Goal: Information Seeking & Learning: Learn about a topic

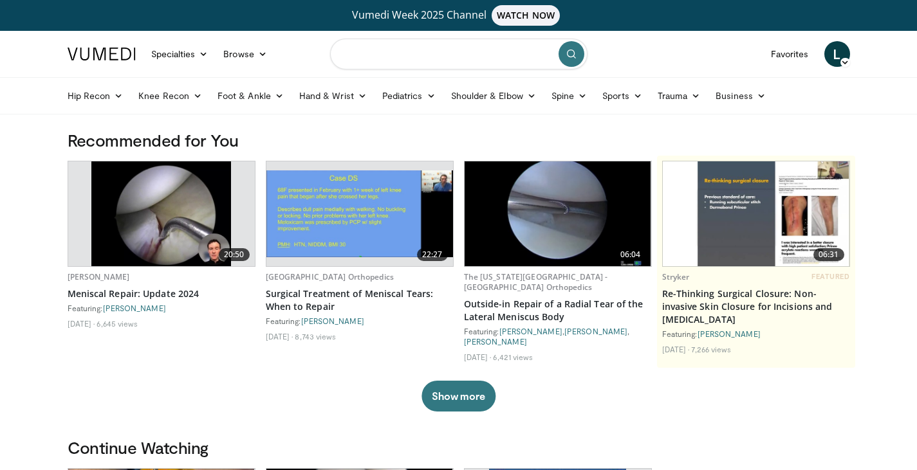
click at [373, 61] on input "Search topics, interventions" at bounding box center [458, 54] width 257 height 31
type input "**********"
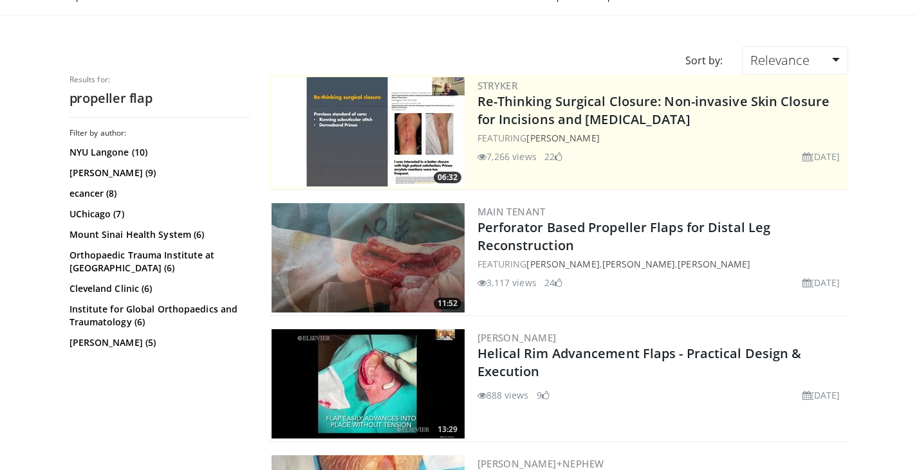
scroll to position [129, 0]
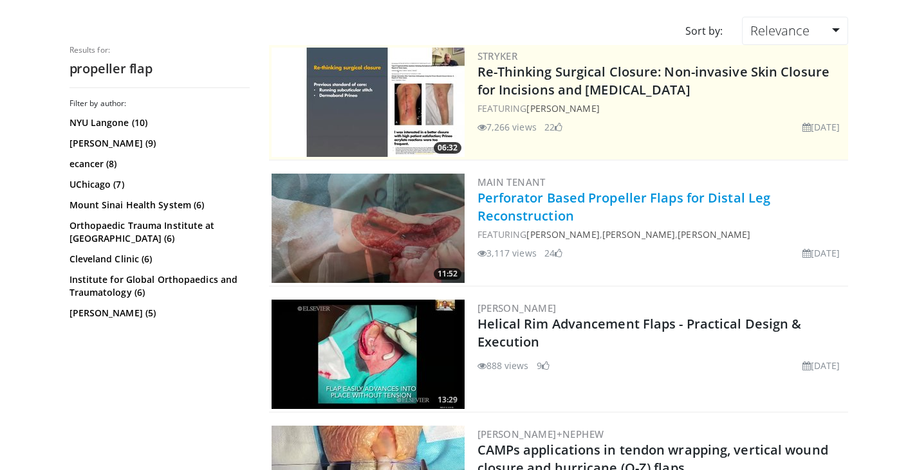
click at [583, 196] on link "Perforator Based Propeller Flaps for Distal Leg Reconstruction" at bounding box center [623, 206] width 293 height 35
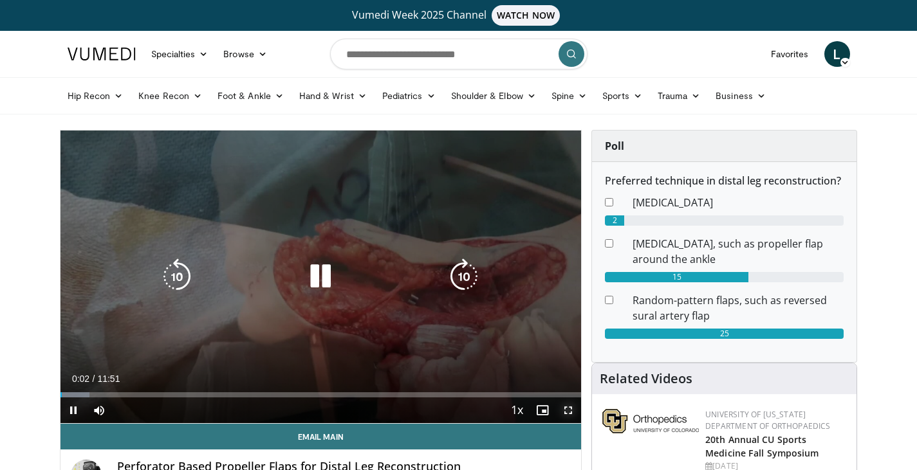
drag, startPoint x: 569, startPoint y: 412, endPoint x: 569, endPoint y: 490, distance: 77.8
click at [569, 412] on span "Video Player" at bounding box center [568, 411] width 26 height 26
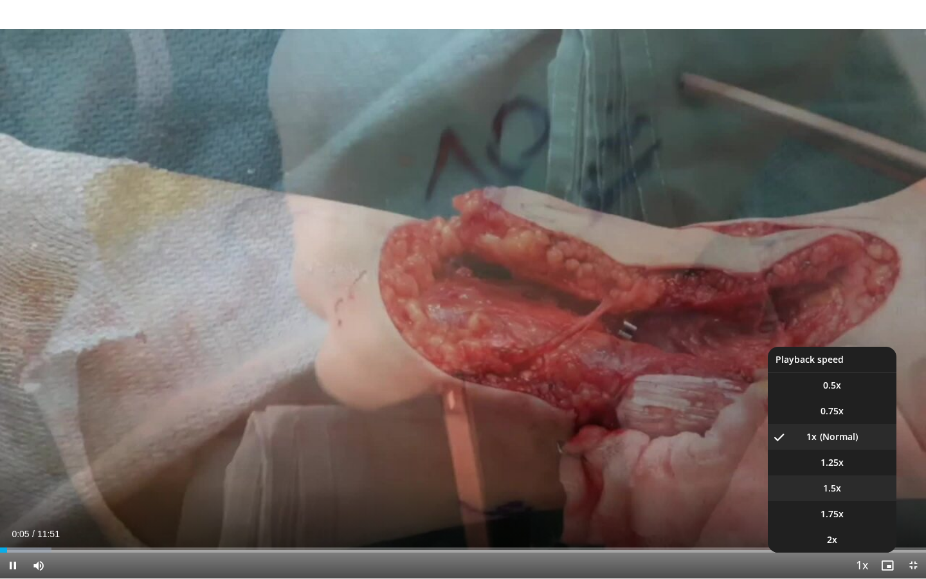
click at [845, 470] on li "1.5x" at bounding box center [832, 488] width 129 height 26
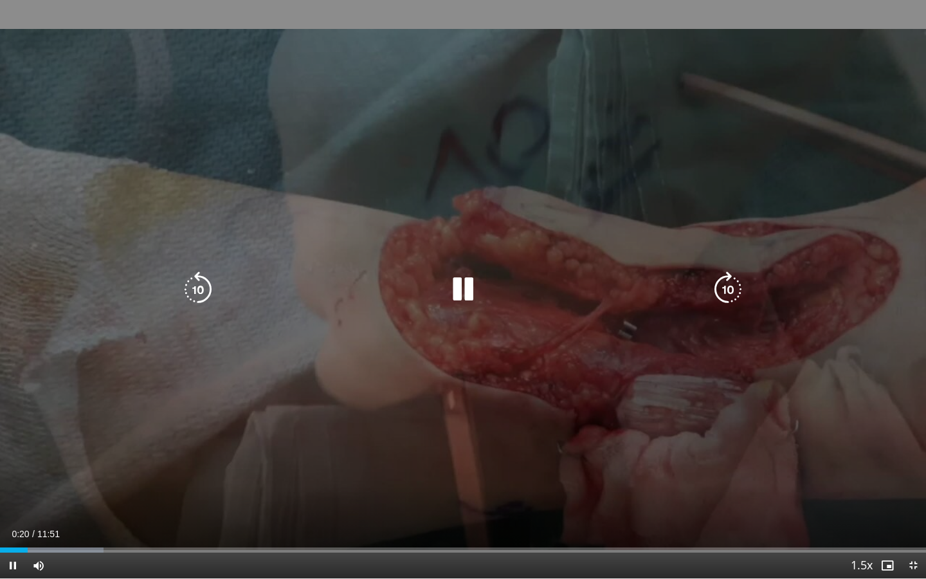
click at [734, 285] on icon "Video Player" at bounding box center [728, 289] width 36 height 36
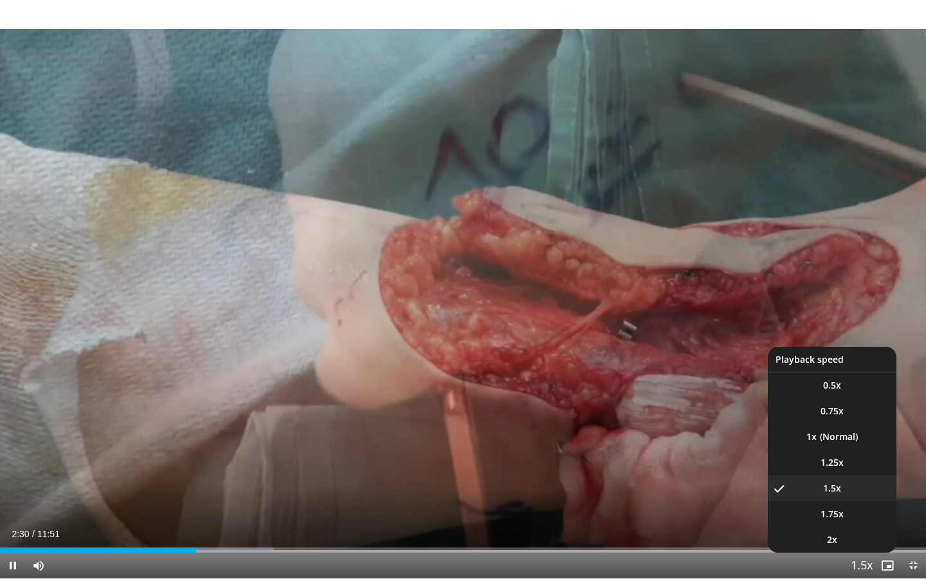
click at [862, 470] on span "Video Player" at bounding box center [862, 566] width 18 height 26
click at [845, 468] on li "1.25x" at bounding box center [832, 463] width 129 height 26
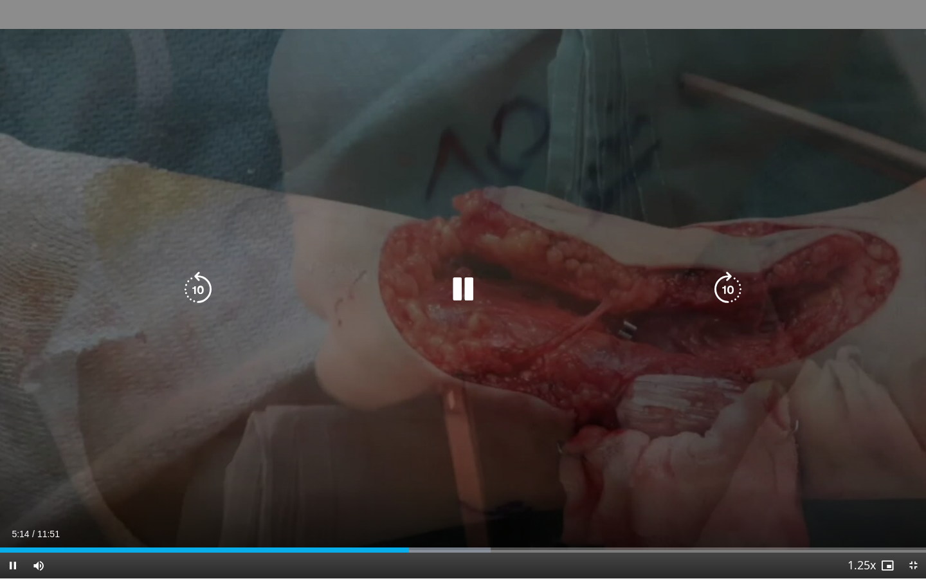
click at [418, 470] on div "Current Time 5:14 / Duration 11:51 Pause Skip Backward Skip Forward Mute Loaded…" at bounding box center [463, 566] width 926 height 26
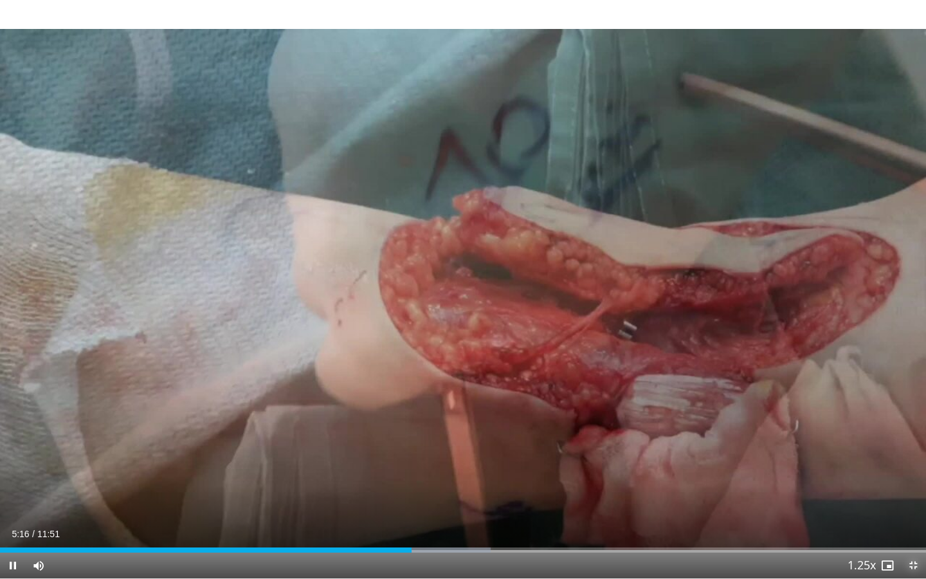
click at [915, 470] on span "Video Player" at bounding box center [914, 566] width 26 height 26
